Goal: Task Accomplishment & Management: Complete application form

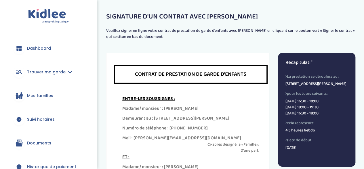
drag, startPoint x: 0, startPoint y: 0, endPoint x: 112, endPoint y: 77, distance: 136.3
click at [112, 77] on header "CONTRAT DE PRESTATION DE GARDE D’ENFANTS" at bounding box center [190, 77] width 157 height 25
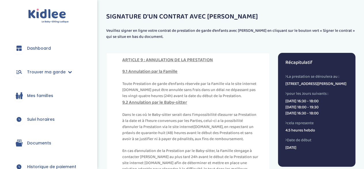
scroll to position [2247, 0]
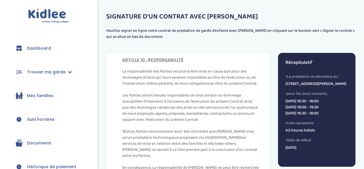
drag, startPoint x: 205, startPoint y: 124, endPoint x: 201, endPoint y: 131, distance: 7.6
click at [311, 42] on div "CONTRAT DE PRESTATION DE GARDE D’ENFANTS CONTRAT DE PRESTATION DE GARDE D’ENFAN…" at bounding box center [230, 164] width 249 height 249
